Goal: Navigation & Orientation: Understand site structure

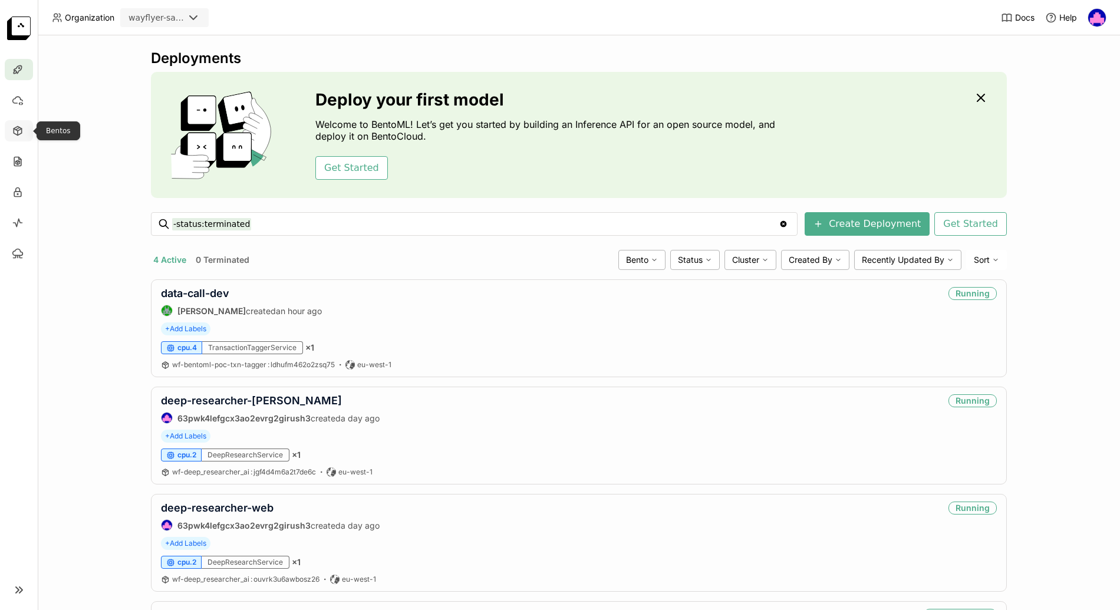
click at [17, 132] on icon at bounding box center [18, 131] width 12 height 12
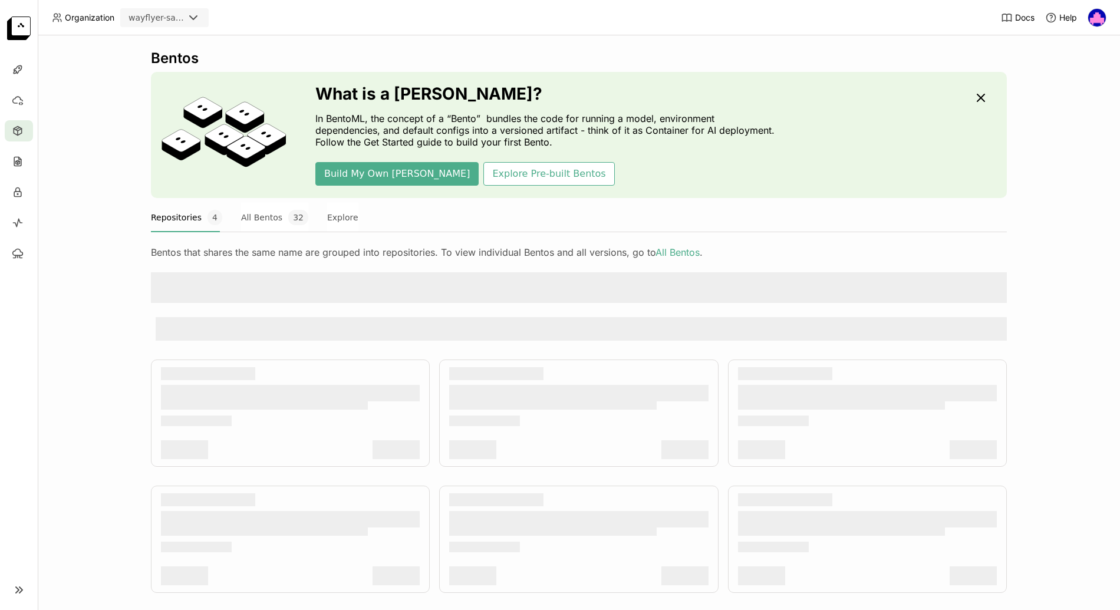
drag, startPoint x: 77, startPoint y: 188, endPoint x: 47, endPoint y: 195, distance: 30.9
click at [76, 188] on div "Bentos What is a [DEMOGRAPHIC_DATA]? In BentoML, the concept of a “Bento” bundl…" at bounding box center [579, 322] width 1083 height 575
click at [10, 195] on div at bounding box center [19, 192] width 28 height 21
